Goal: Obtain resource: Obtain resource

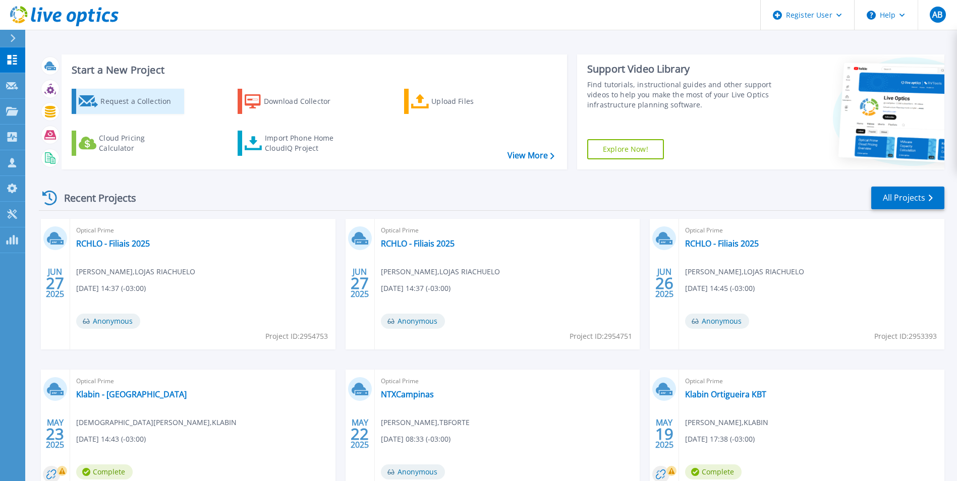
click at [132, 103] on div "Request a Collection" at bounding box center [140, 101] width 81 height 20
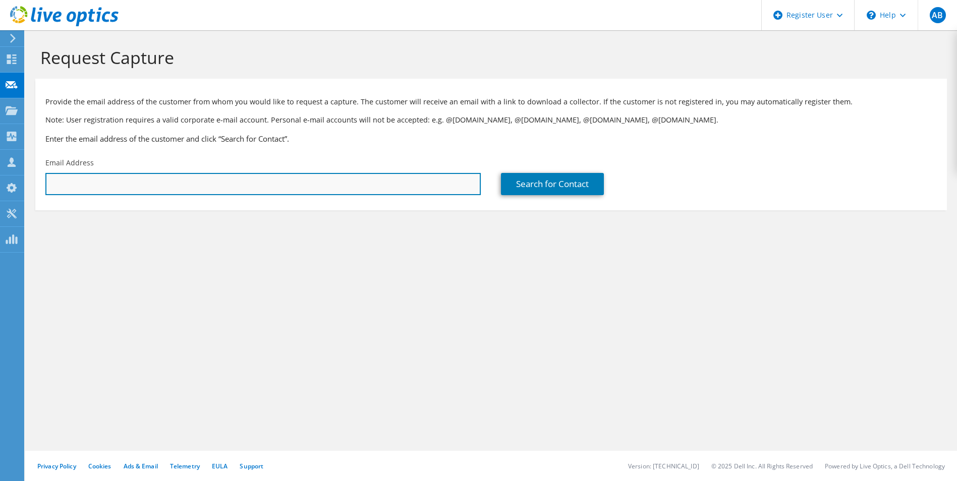
click at [199, 184] on input "text" at bounding box center [263, 184] width 436 height 22
click at [133, 185] on input "text" at bounding box center [263, 184] width 436 height 22
type input "a"
